Goal: Find specific page/section: Find specific page/section

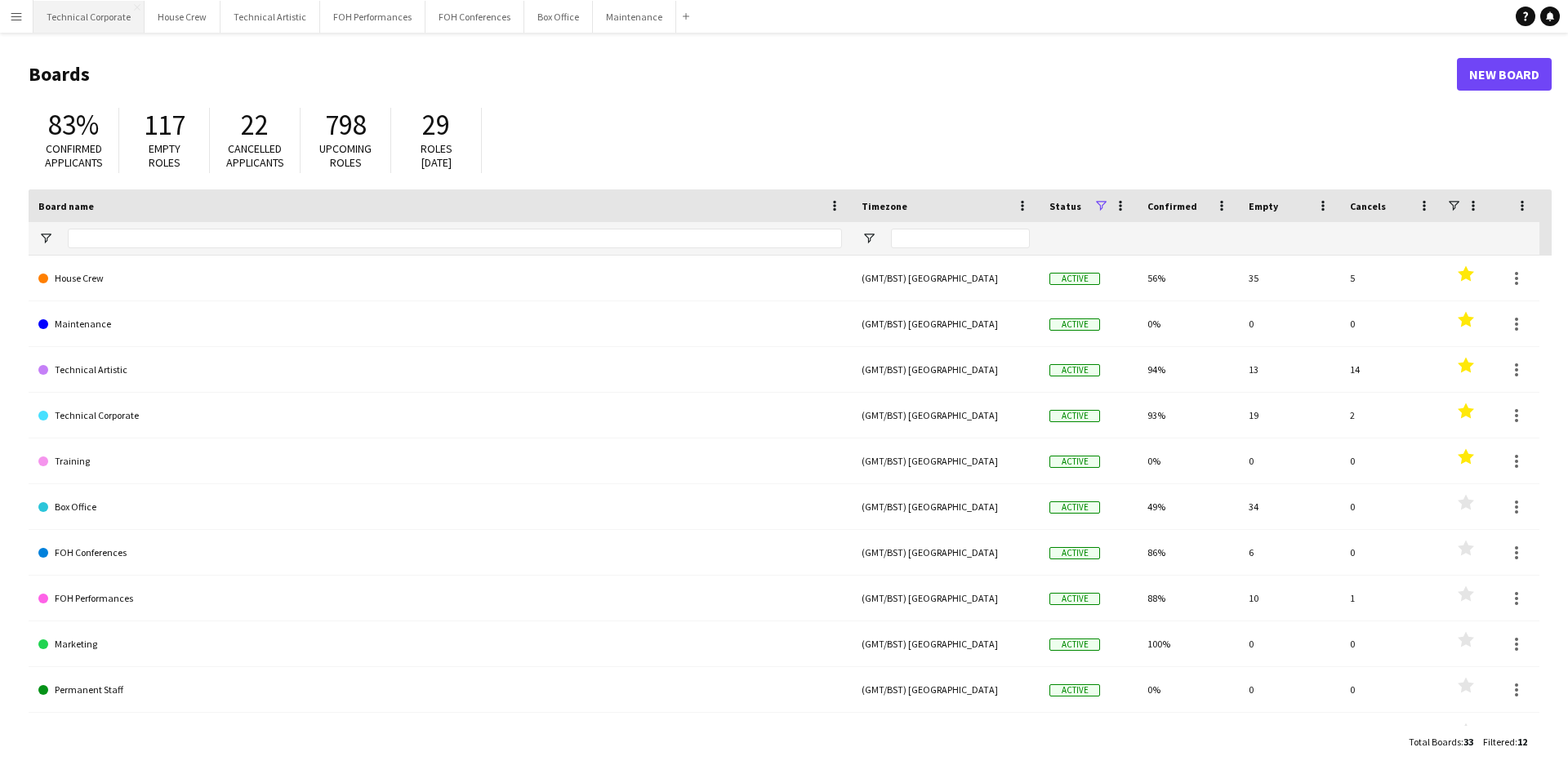
click at [67, 7] on button "Technical Corporate Close" at bounding box center [90, 17] width 112 height 32
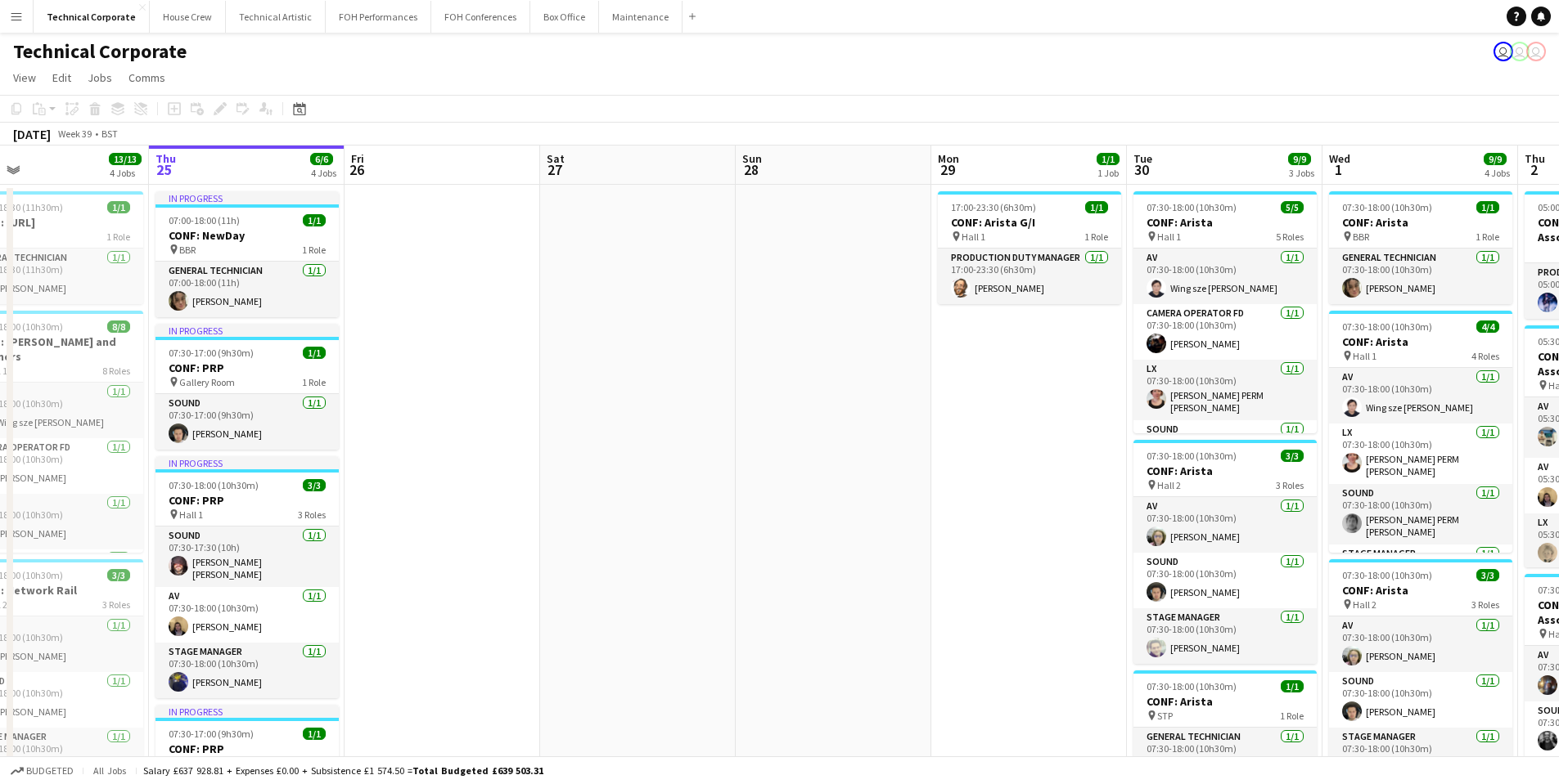
scroll to position [0, 439]
drag, startPoint x: 885, startPoint y: 566, endPoint x: 837, endPoint y: 562, distance: 48.2
click at [837, 562] on app-calendar-viewport "Mon 22 8/8 3 Jobs Tue 23 18/18 4 Jobs Wed 24 13/13 4 Jobs Thu 25 6/6 4 Jobs Fri…" at bounding box center [780, 613] width 1559 height 937
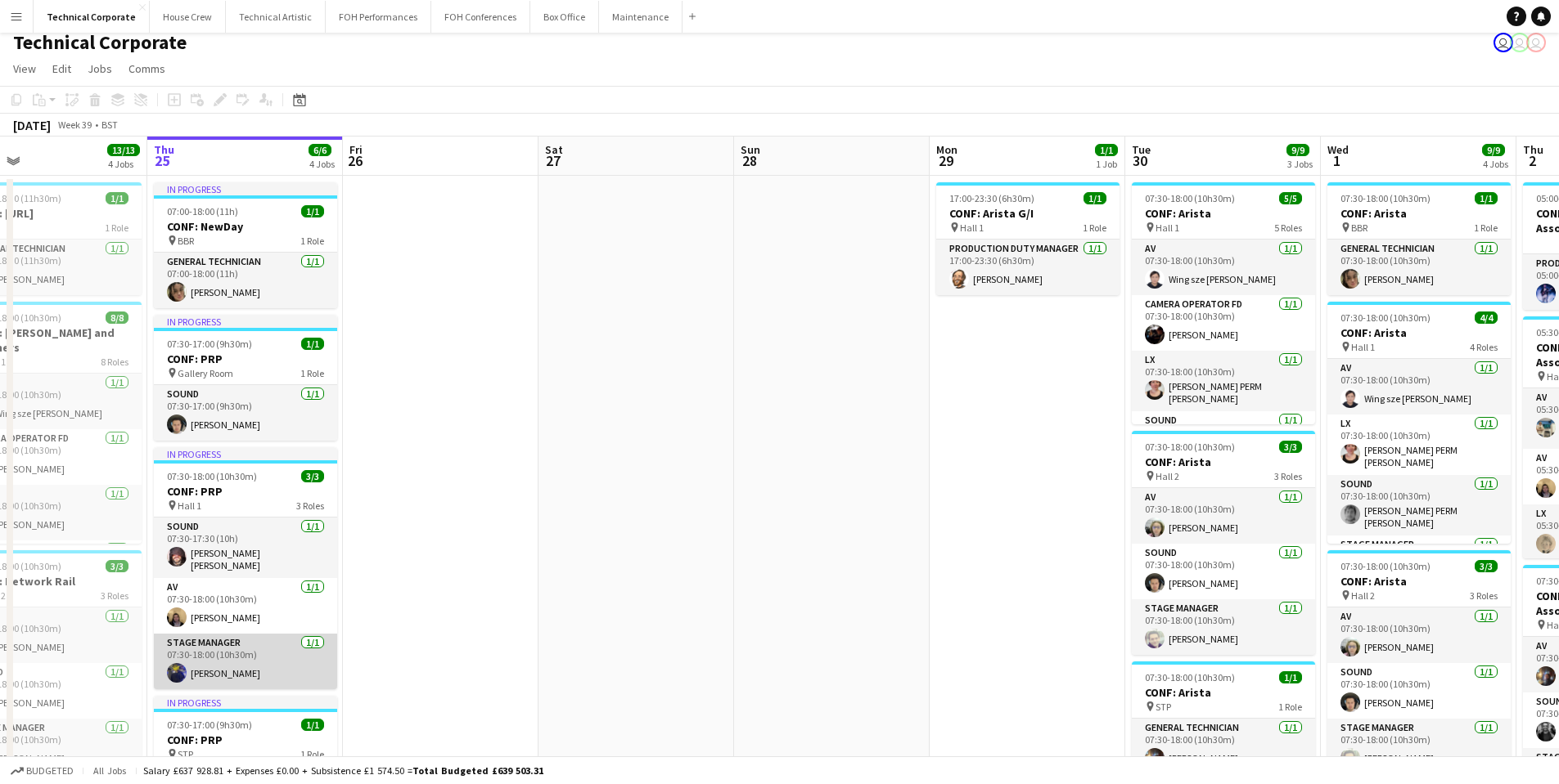
scroll to position [0, 0]
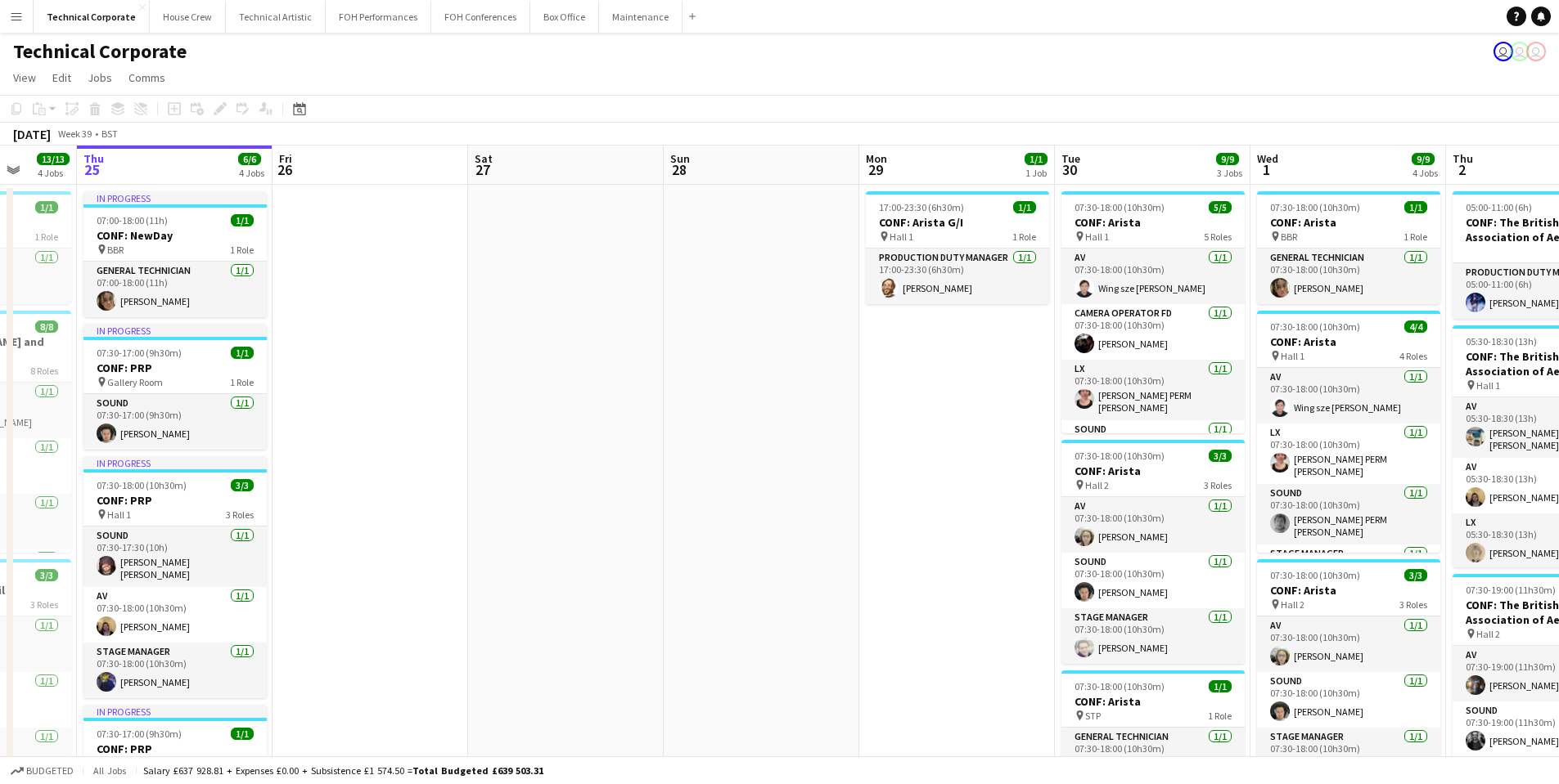
drag, startPoint x: 961, startPoint y: 388, endPoint x: 933, endPoint y: 393, distance: 28.4
click at [933, 393] on app-calendar-viewport "Tue 23 18/18 4 Jobs Wed 24 13/13 4 Jobs Thu 25 6/6 4 Jobs Fri 26 Sat 27 Sun 28 …" at bounding box center [780, 613] width 1559 height 937
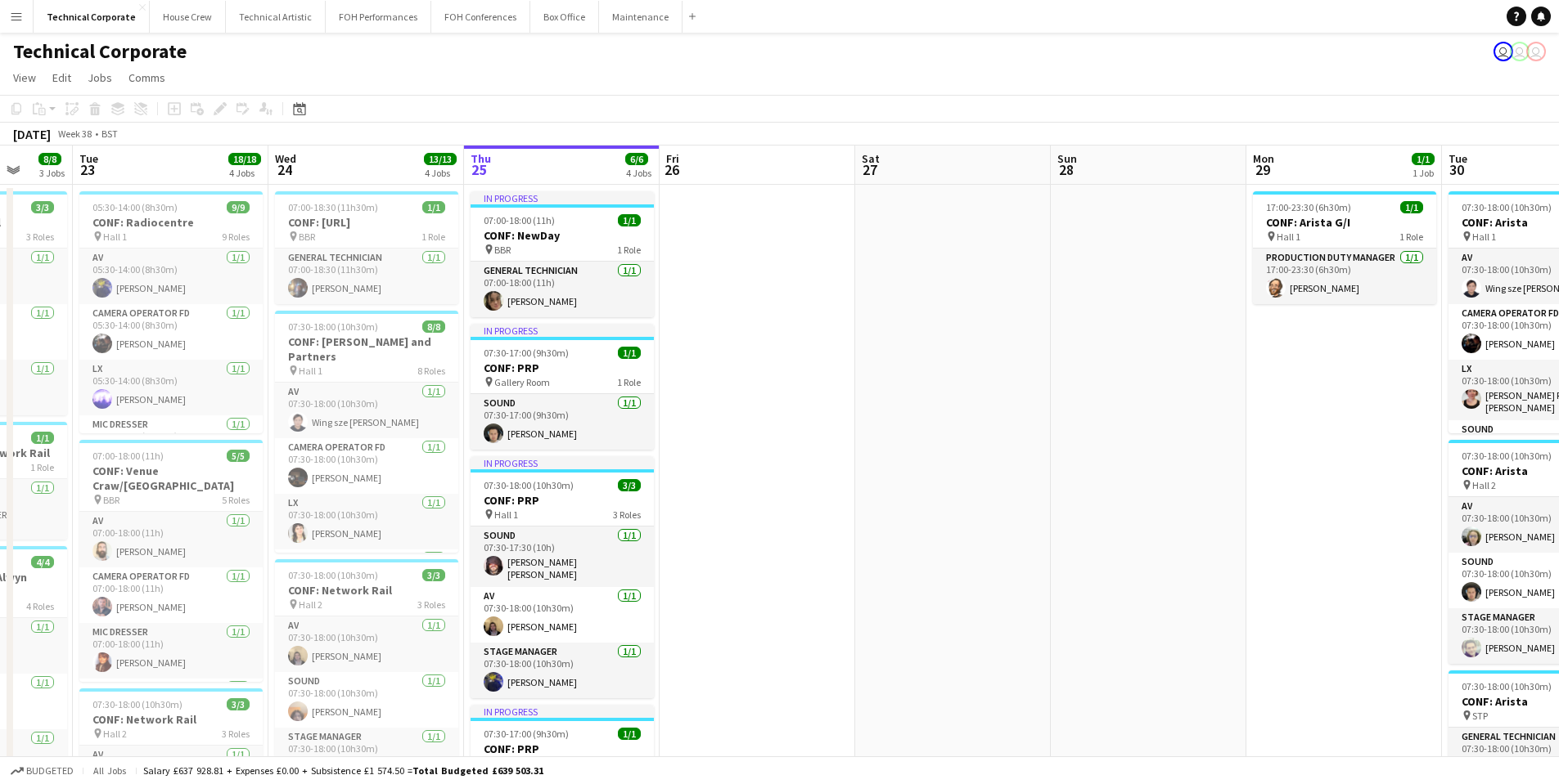
scroll to position [0, 507]
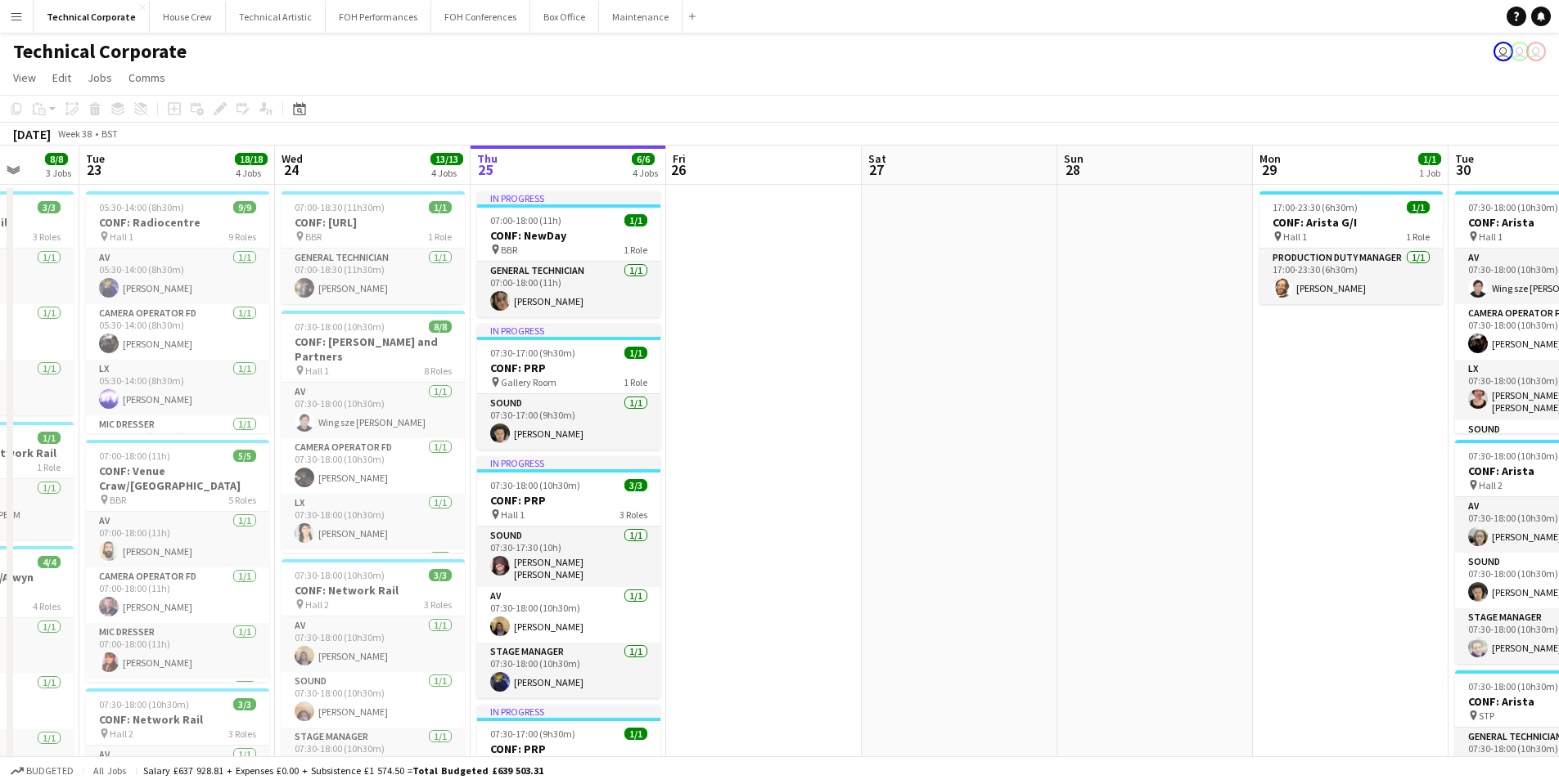
drag, startPoint x: 686, startPoint y: 518, endPoint x: 954, endPoint y: 498, distance: 268.7
click at [954, 498] on app-calendar-viewport "Sat 20 Sun 21 Mon 22 8/8 3 Jobs Tue 23 18/18 4 Jobs Wed 24 13/13 4 Jobs Thu 25 …" at bounding box center [780, 613] width 1559 height 937
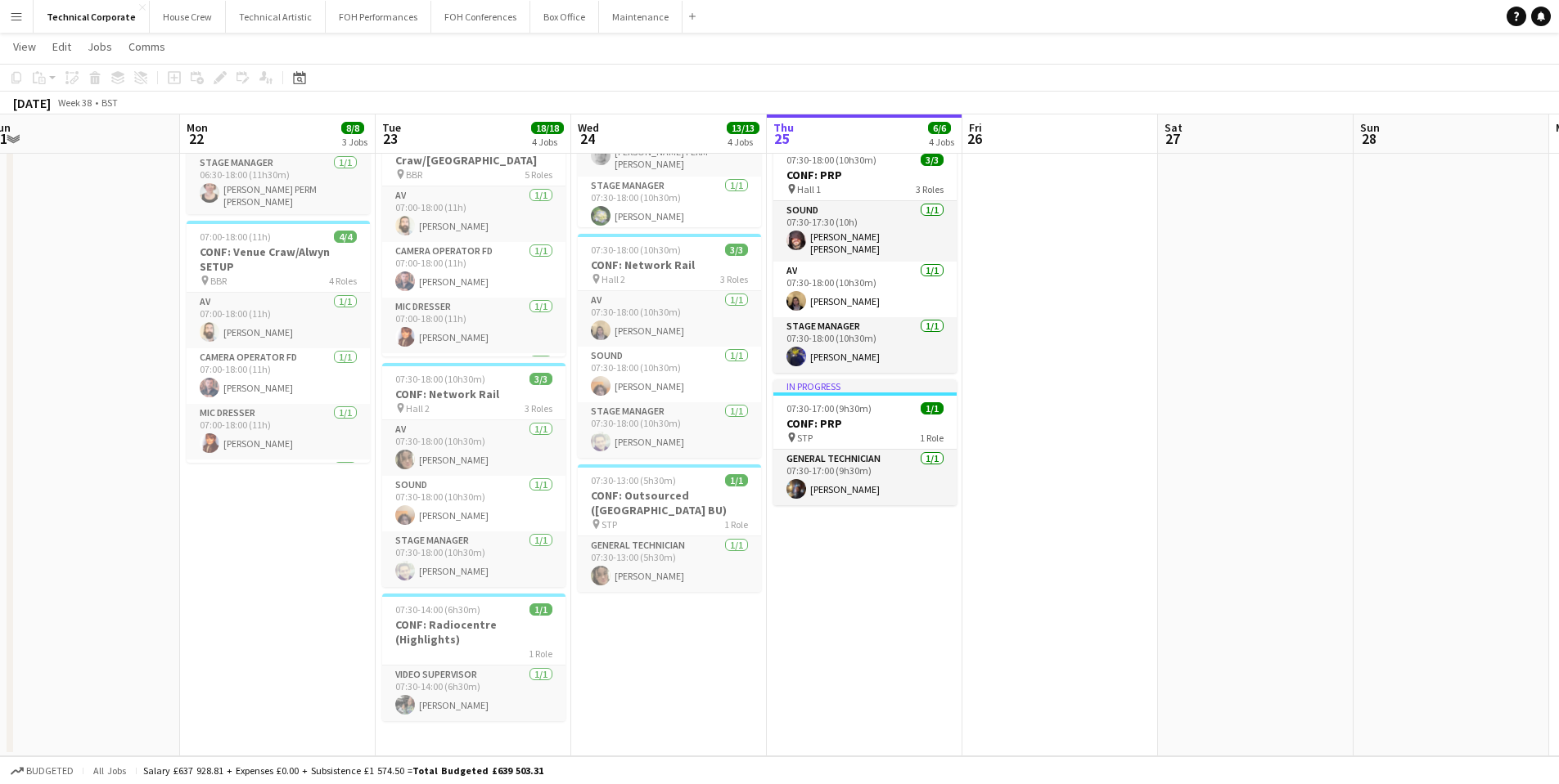
scroll to position [0, 404]
drag, startPoint x: 540, startPoint y: 678, endPoint x: 643, endPoint y: 679, distance: 103.0
click at [643, 679] on app-calendar-viewport "Fri 19 Sat 20 Sun 21 Mon 22 8/8 3 Jobs Tue 23 18/18 4 Jobs Wed 24 13/13 4 Jobs …" at bounding box center [780, 247] width 1559 height 1016
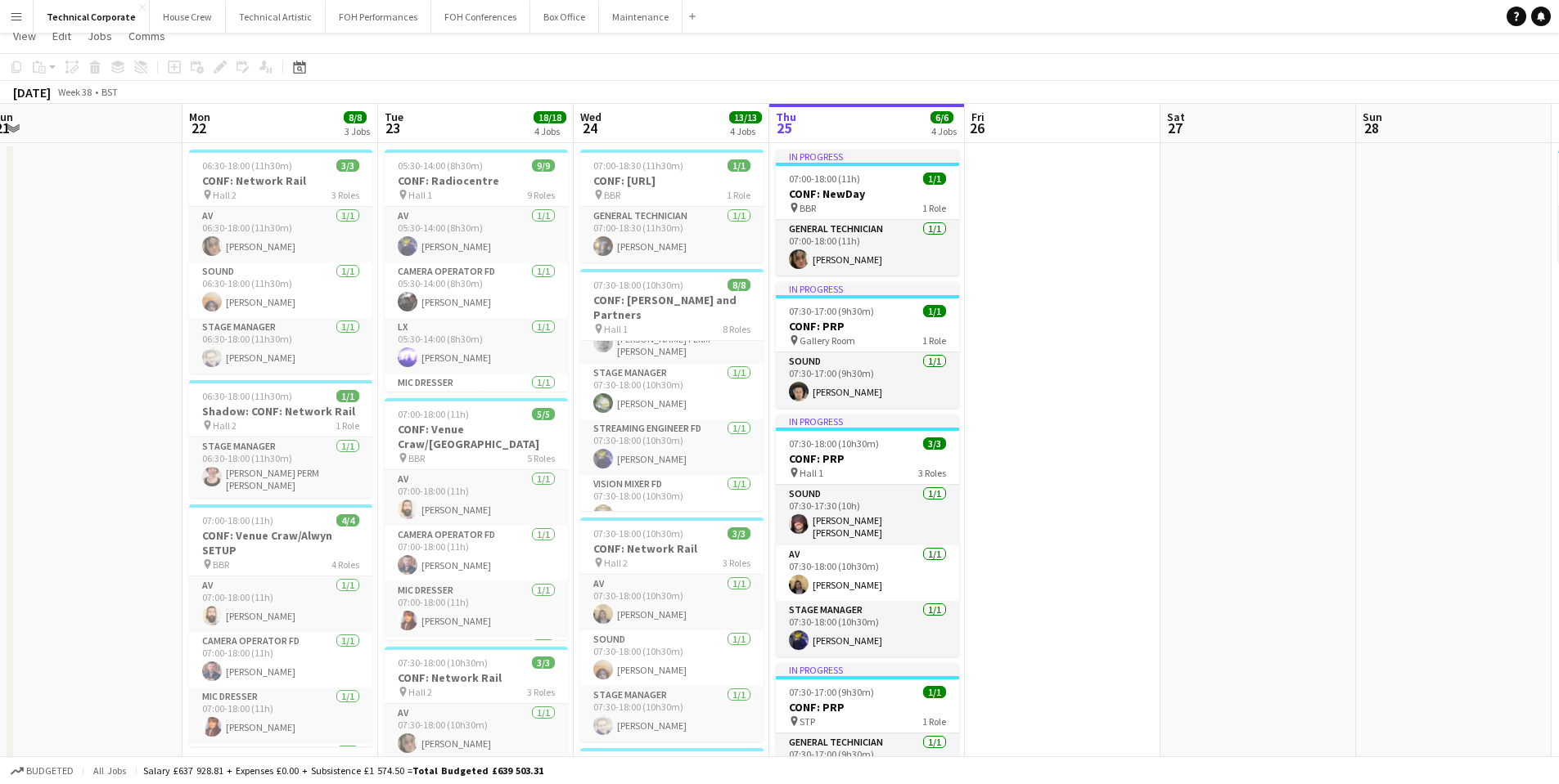
scroll to position [0, 0]
